Goal: Task Accomplishment & Management: Use online tool/utility

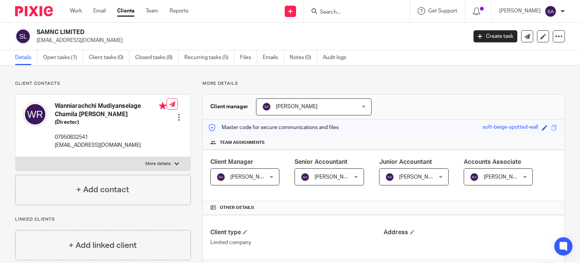
click at [347, 14] on input "Search" at bounding box center [353, 12] width 68 height 7
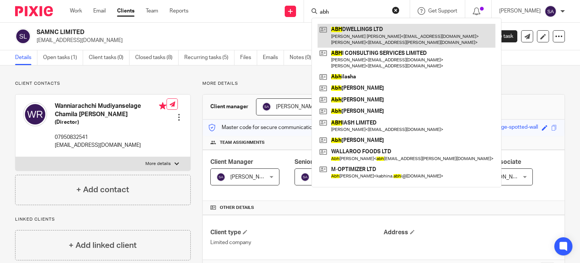
type input "abh"
click at [359, 40] on link at bounding box center [407, 35] width 178 height 23
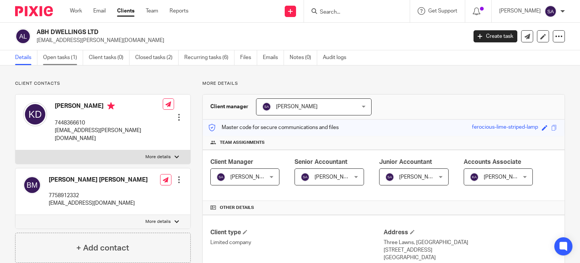
click at [50, 57] on link "Open tasks (1)" at bounding box center [63, 57] width 40 height 15
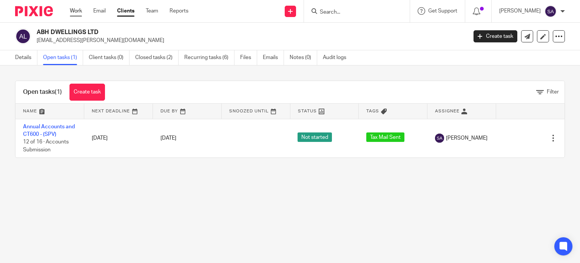
click at [78, 14] on link "Work" at bounding box center [76, 11] width 12 height 8
